Goal: Browse casually: Explore the website without a specific task or goal

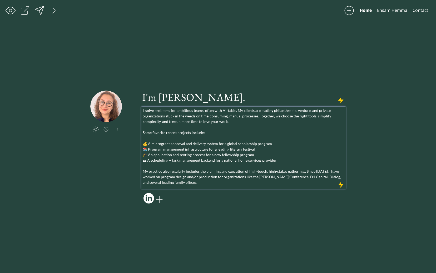
click at [230, 136] on p "I solve problems for ambitious teams, often with Airtable. My clients are leadi…" at bounding box center [244, 146] width 202 height 77
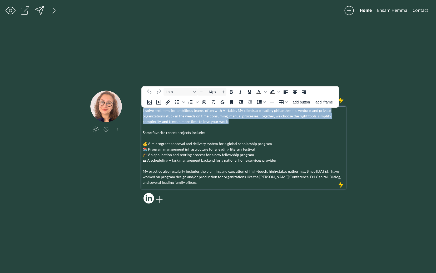
drag, startPoint x: 234, startPoint y: 122, endPoint x: 136, endPoint y: 110, distance: 98.9
click at [136, 110] on div "click to upload a picture I'm Hana. I solve problems for ambitious teams, often…" at bounding box center [217, 148] width 255 height 114
paste div
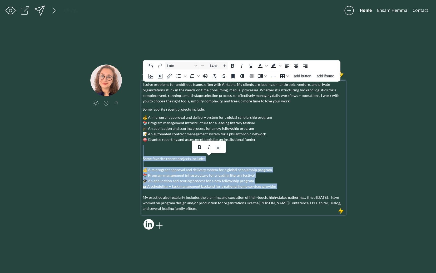
drag, startPoint x: 276, startPoint y: 189, endPoint x: 145, endPoint y: 152, distance: 135.5
click at [145, 152] on p "Some favorite recent projects include: 💰 A microgrant approval and delivery sys…" at bounding box center [244, 178] width 202 height 66
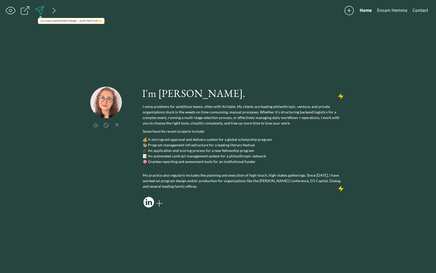
click at [41, 12] on div at bounding box center [39, 10] width 11 height 11
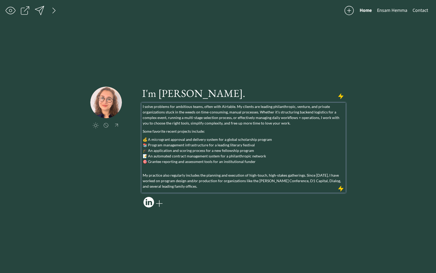
click at [179, 132] on p "Some favorite recent projects include:" at bounding box center [244, 131] width 202 height 6
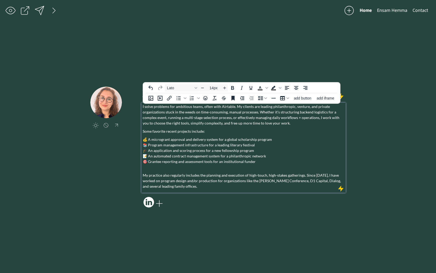
click at [161, 170] on p "My practice also regularly includes the planning and execution of high-touch, h…" at bounding box center [244, 178] width 202 height 22
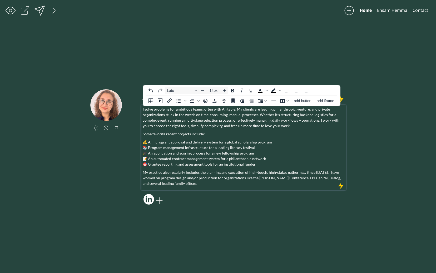
click at [286, 125] on p "I solve problems for ambitious teams, often with Airtable. My clients are leadi…" at bounding box center [244, 117] width 202 height 22
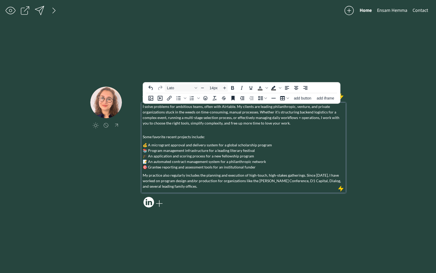
click at [263, 171] on div "I solve problems for ambitious teams, often with Airtable. My clients are leadi…" at bounding box center [244, 146] width 202 height 85
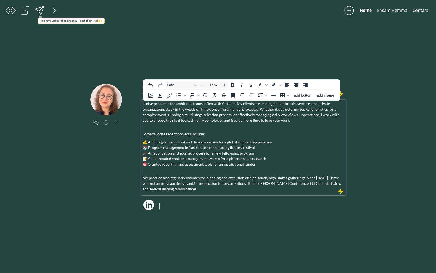
click at [39, 10] on div at bounding box center [39, 10] width 11 height 11
